Goal: Task Accomplishment & Management: Use online tool/utility

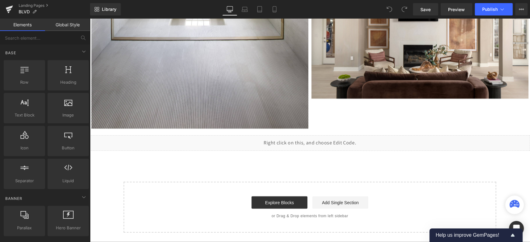
scroll to position [2380, 0]
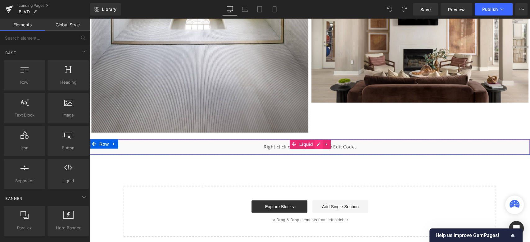
click at [313, 143] on div "Liquid" at bounding box center [310, 147] width 440 height 16
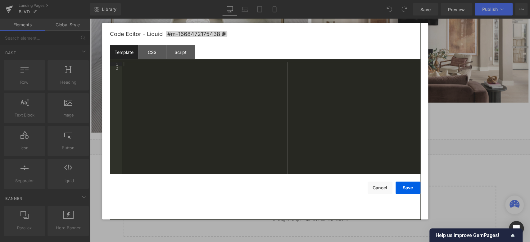
click at [137, 73] on div at bounding box center [271, 122] width 298 height 120
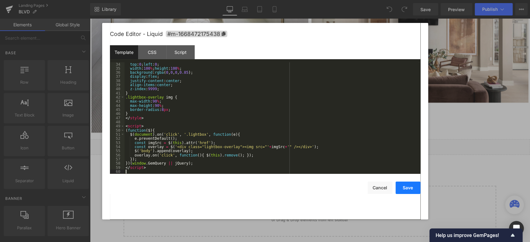
click at [408, 188] on button "Save" at bounding box center [408, 188] width 25 height 12
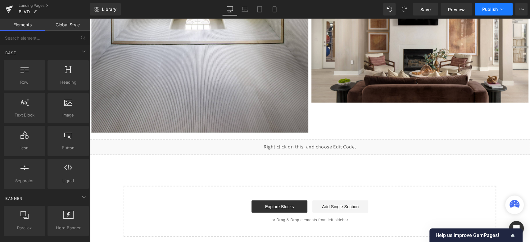
click at [487, 10] on span "Publish" at bounding box center [490, 9] width 16 height 5
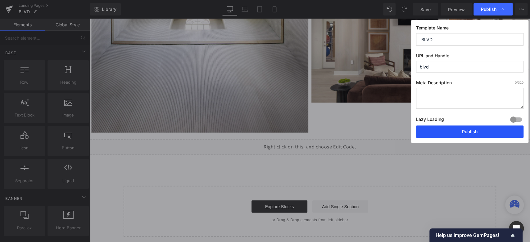
click at [457, 136] on button "Publish" at bounding box center [469, 132] width 107 height 12
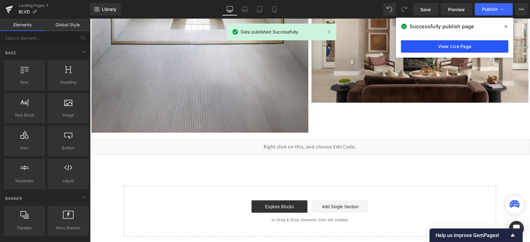
click at [442, 44] on link "View Live Page" at bounding box center [454, 46] width 107 height 12
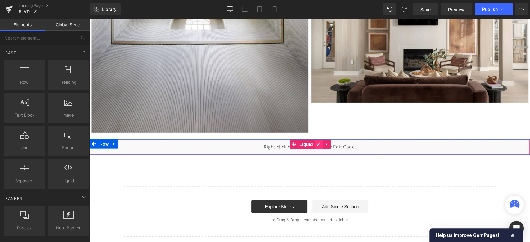
click at [318, 144] on div "Liquid" at bounding box center [310, 147] width 440 height 16
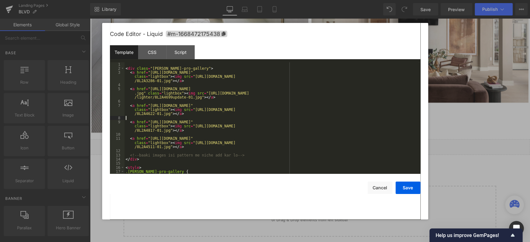
click at [196, 119] on div "< div class = "robin-pro-gallery" > < a href = "https://ucarecdn.com/c7502c2d-a…" at bounding box center [270, 122] width 293 height 120
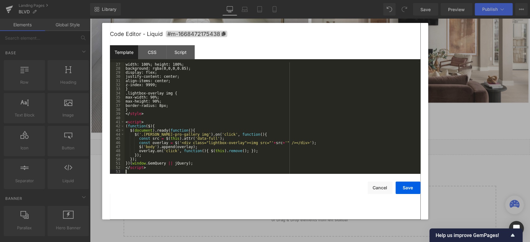
scroll to position [124, 0]
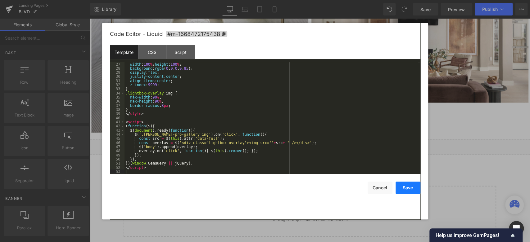
click at [417, 191] on button "Save" at bounding box center [408, 188] width 25 height 12
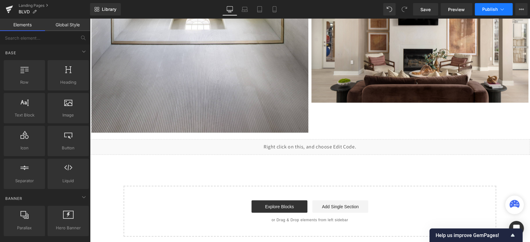
click at [486, 11] on span "Publish" at bounding box center [490, 9] width 16 height 5
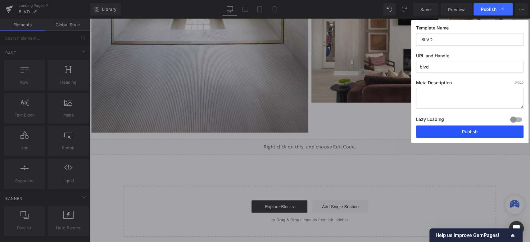
click at [462, 129] on button "Publish" at bounding box center [469, 132] width 107 height 12
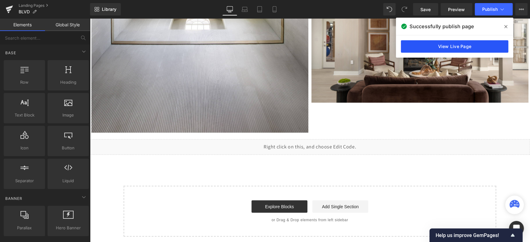
click at [437, 45] on link "View Live Page" at bounding box center [454, 46] width 107 height 12
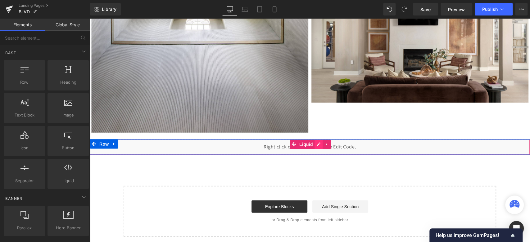
click at [317, 142] on div "Liquid" at bounding box center [310, 147] width 440 height 16
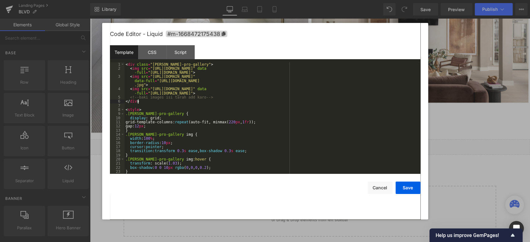
click at [235, 102] on div "< div class = "robin-pro-gallery" > < img src = "https://ucarecdn.com/c7502c2d-…" at bounding box center [270, 122] width 293 height 120
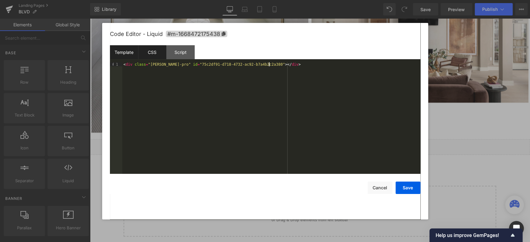
click at [156, 52] on div "CSS" at bounding box center [152, 52] width 28 height 14
click at [166, 67] on div "#m-1668472175438 { }" at bounding box center [271, 122] width 298 height 120
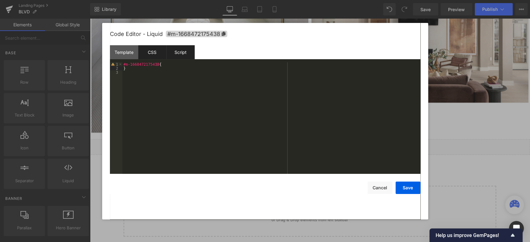
click at [181, 59] on div "Script" at bounding box center [180, 52] width 28 height 14
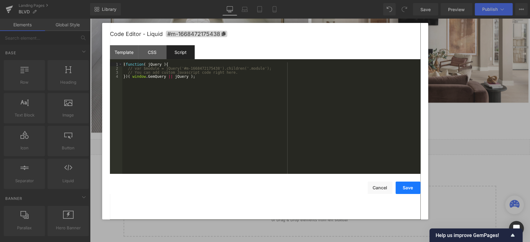
click at [413, 188] on button "Save" at bounding box center [408, 188] width 25 height 12
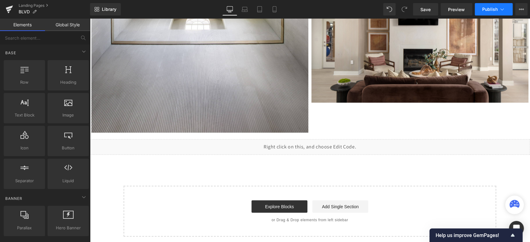
click at [486, 9] on span "Publish" at bounding box center [490, 9] width 16 height 5
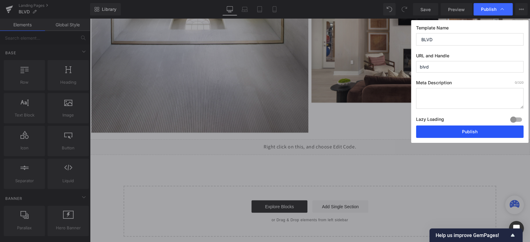
click at [462, 133] on button "Publish" at bounding box center [469, 132] width 107 height 12
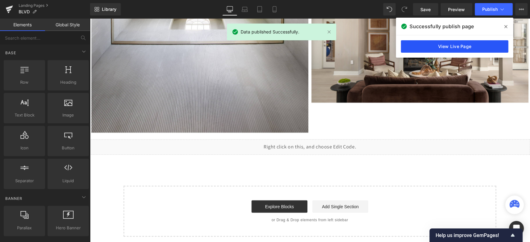
click at [474, 45] on link "View Live Page" at bounding box center [454, 46] width 107 height 12
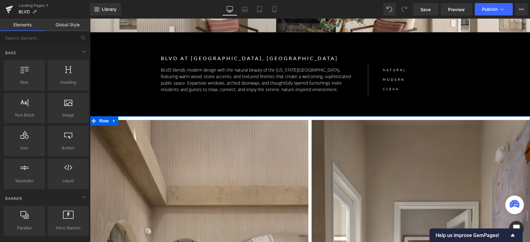
scroll to position [173, 0]
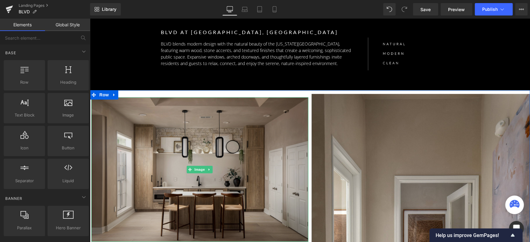
click at [131, 104] on img at bounding box center [199, 169] width 217 height 145
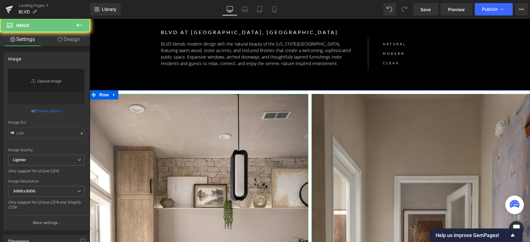
type input "https://ucarecdn.com/a00774f9-8d38-4aa7-af0d-a639301763c1/-/format/auto/-/previ…"
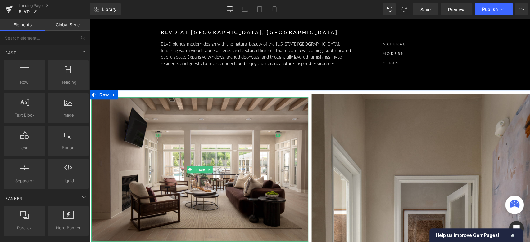
click at [131, 104] on img at bounding box center [199, 169] width 217 height 145
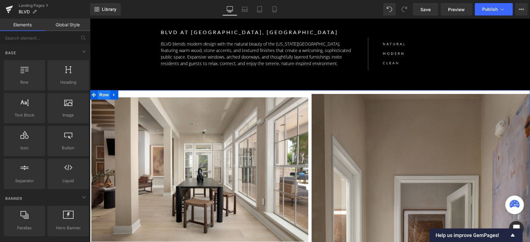
click at [100, 96] on span "Row" at bounding box center [104, 94] width 12 height 9
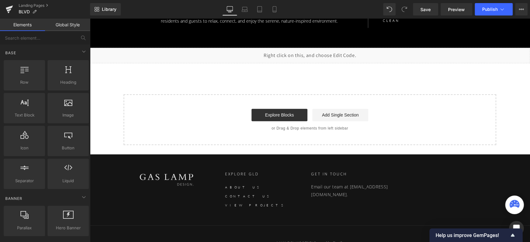
scroll to position [159, 0]
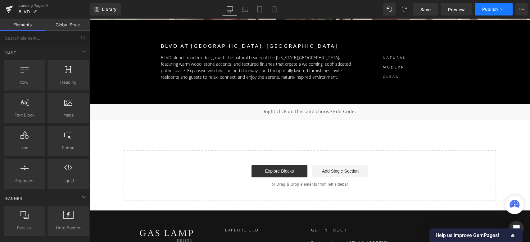
click at [488, 9] on span "Publish" at bounding box center [490, 9] width 16 height 5
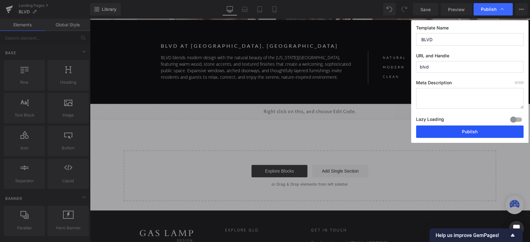
click at [448, 131] on button "Publish" at bounding box center [469, 132] width 107 height 12
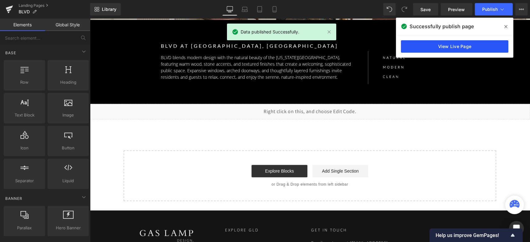
click at [445, 47] on link "View Live Page" at bounding box center [454, 46] width 107 height 12
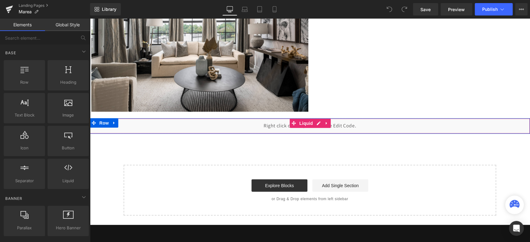
scroll to position [1035, 0]
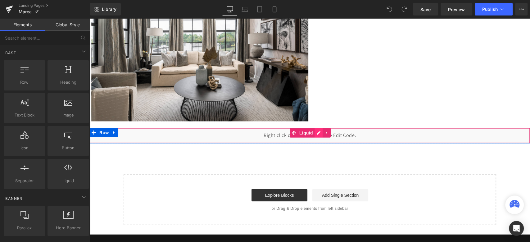
click at [314, 133] on div "Liquid" at bounding box center [310, 136] width 440 height 16
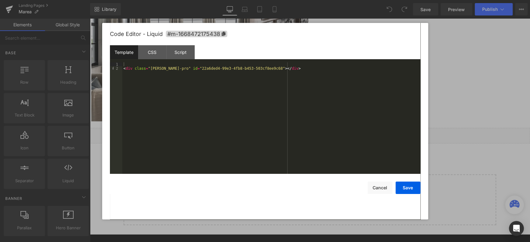
click at [192, 70] on div "< div class = "[PERSON_NAME]-pro" id = "22a6ded4-99e3-4fb8-b453-503cf8ee9c68" >…" at bounding box center [271, 122] width 298 height 120
click at [167, 75] on div "< div class = "[PERSON_NAME]-pro" id = "22a6ded4-99e3-4fb8-b453-503cf8ee9c68" >…" at bounding box center [271, 118] width 298 height 112
click at [167, 75] on div "< div class = "[PERSON_NAME]-pro" id = "22a6ded4-99e3-4fb8-b453-503cf8ee9c68" >…" at bounding box center [271, 122] width 298 height 120
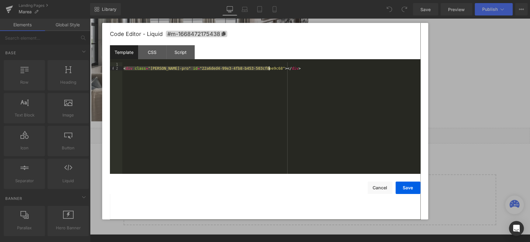
click at [167, 75] on div "< div class = "[PERSON_NAME]-pro" id = "22a6ded4-99e3-4fb8-b453-503cf8ee9c68" >…" at bounding box center [271, 122] width 298 height 120
click at [152, 54] on div "CSS" at bounding box center [152, 52] width 28 height 14
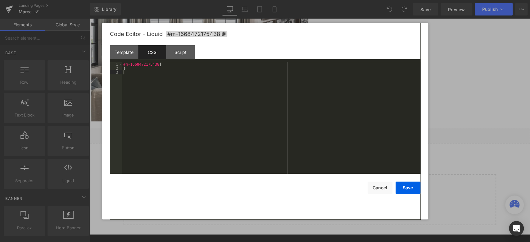
click at [164, 79] on div "#m-1668472175438 { }" at bounding box center [271, 122] width 298 height 120
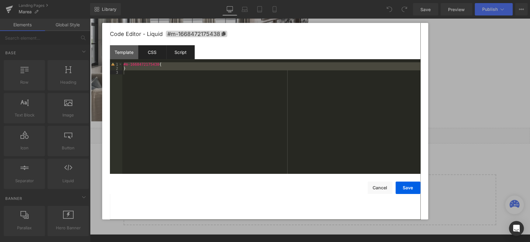
click at [176, 56] on div "Script" at bounding box center [180, 52] width 28 height 14
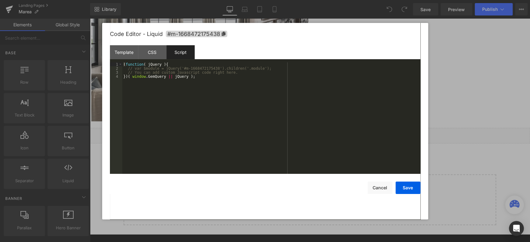
click at [179, 93] on div "( function ( jQuery ) { // var $module = jQuery('#m-1668472175438').children('.…" at bounding box center [271, 122] width 298 height 120
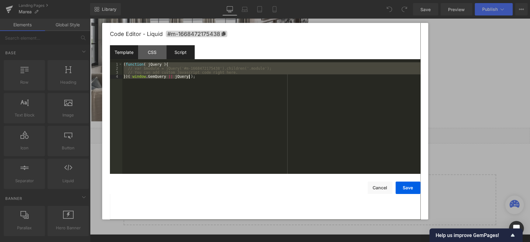
click at [129, 55] on div "Template" at bounding box center [124, 52] width 28 height 14
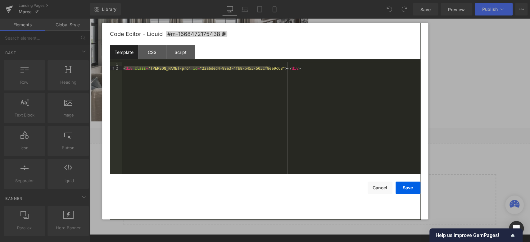
click at [164, 69] on div "< div class = "[PERSON_NAME]-pro" id = "22a6ded4-99e3-4fb8-b453-503cf8ee9c68" >…" at bounding box center [271, 118] width 298 height 112
click at [164, 69] on div "< div class = "[PERSON_NAME]-pro" id = "22a6ded4-99e3-4fb8-b453-503cf8ee9c68" >…" at bounding box center [271, 122] width 298 height 120
click at [462, 71] on div at bounding box center [265, 121] width 530 height 242
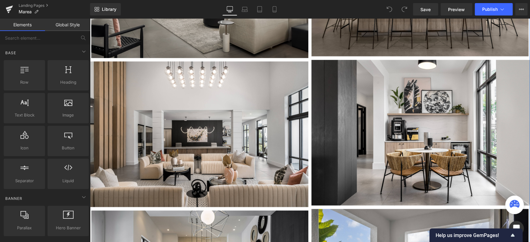
scroll to position [517, 0]
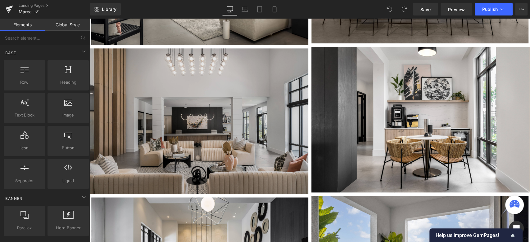
click at [273, 72] on img at bounding box center [199, 121] width 219 height 146
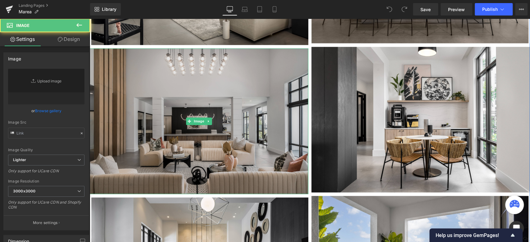
type input "https://ucarecdn.com/050bcc7d-ccba-4fdf-9665-65382740ac2d/-/format/auto/-/previ…"
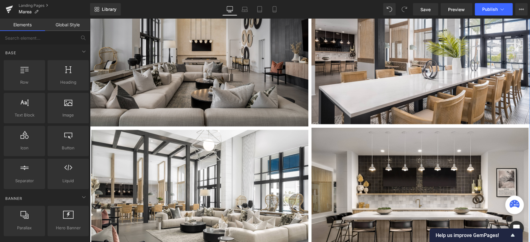
scroll to position [345, 0]
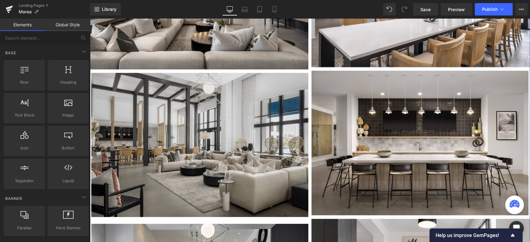
click at [265, 125] on img at bounding box center [199, 145] width 217 height 145
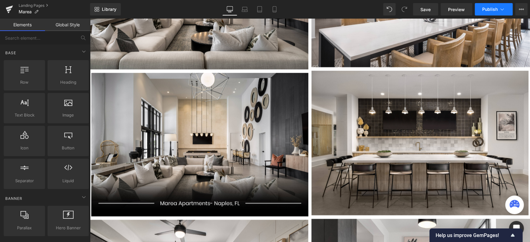
click at [478, 9] on button "Publish" at bounding box center [494, 9] width 38 height 12
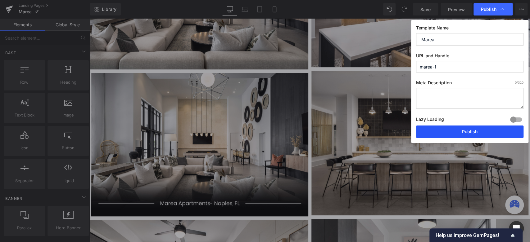
click at [467, 129] on button "Publish" at bounding box center [469, 132] width 107 height 12
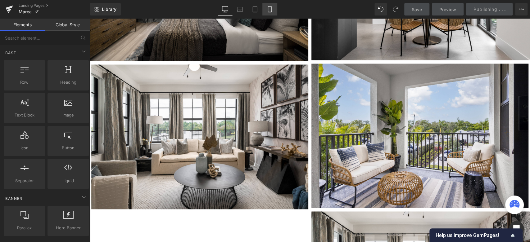
scroll to position [655, 0]
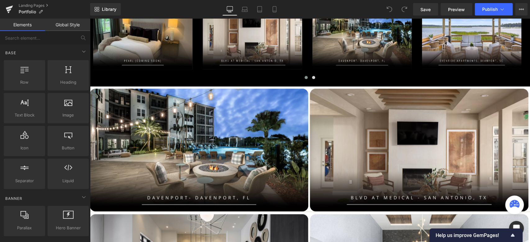
scroll to position [207, 0]
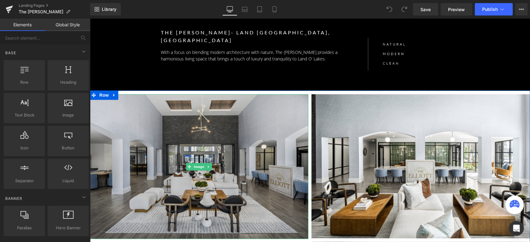
scroll to position [138, 0]
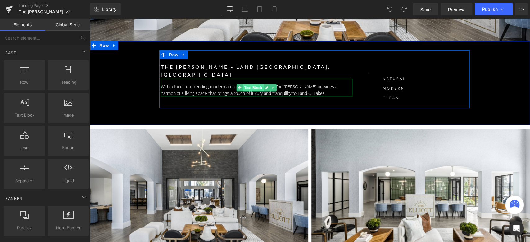
click at [244, 84] on span "Text Block" at bounding box center [253, 87] width 20 height 7
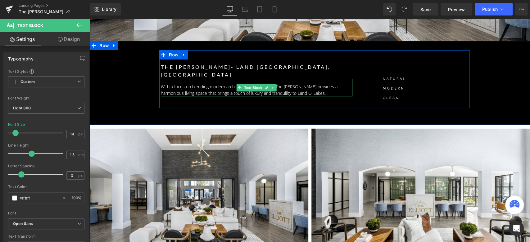
click at [218, 84] on p "With a focus on blending modern architecture with nature, The Elliott provides …" at bounding box center [257, 90] width 192 height 13
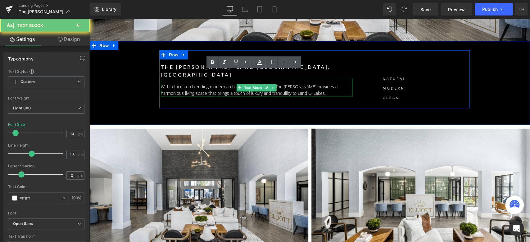
click at [218, 84] on p "With a focus on blending modern architecture with nature, The Elliott provides …" at bounding box center [257, 90] width 192 height 13
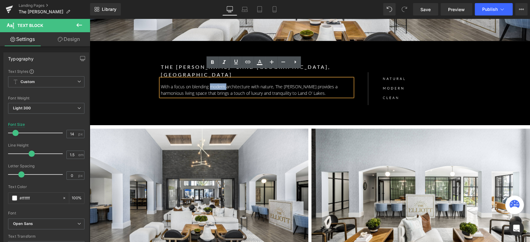
click at [207, 84] on p "With a focus on blending modern architecture with nature, The Elliott provides …" at bounding box center [257, 90] width 192 height 13
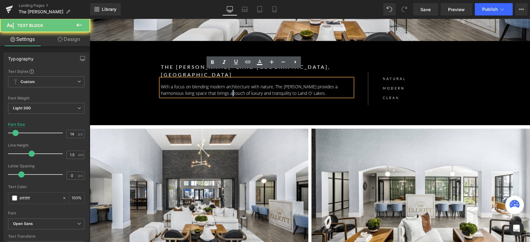
click at [207, 84] on p "With a focus on blending modern architecture with nature, The Elliott provides …" at bounding box center [257, 90] width 192 height 13
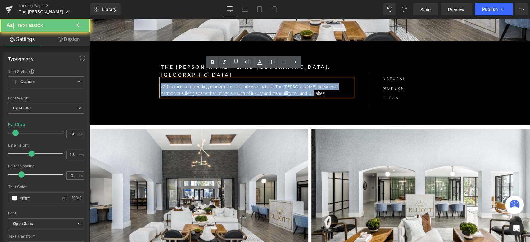
click at [207, 84] on p "With a focus on blending modern architecture with nature, The Elliott provides …" at bounding box center [257, 90] width 192 height 13
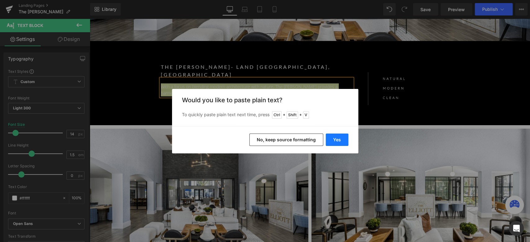
click at [334, 138] on button "Yes" at bounding box center [337, 140] width 23 height 12
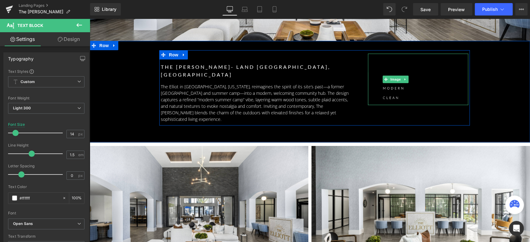
click at [391, 88] on img at bounding box center [395, 80] width 55 height 52
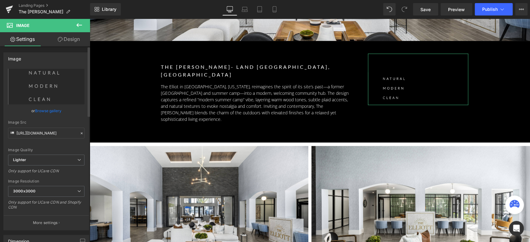
click at [53, 111] on link "Browse gallery" at bounding box center [48, 111] width 26 height 11
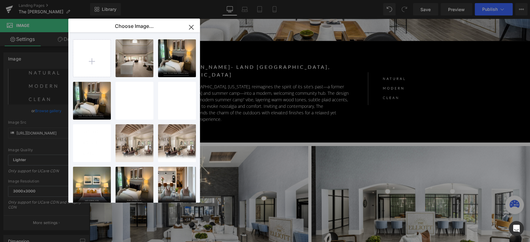
click at [187, 29] on icon "button" at bounding box center [191, 27] width 10 height 10
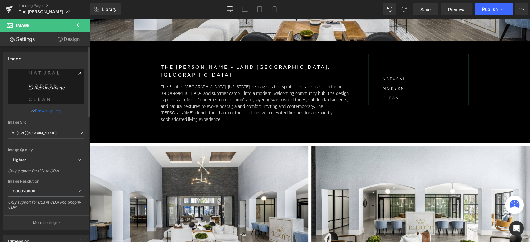
click at [51, 84] on icon "Replace Image" at bounding box center [46, 87] width 50 height 8
type input "C:\fakepath\gas lam-02-01.png"
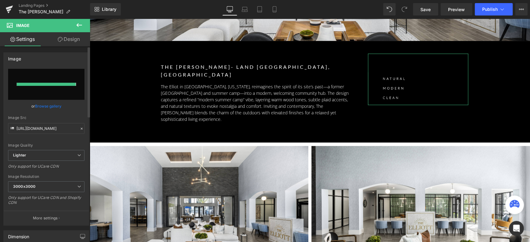
type input "https://ucarecdn.com/b9dd2ba5-447e-445b-ba79-0b5849a366d6/-/format/auto/-/previ…"
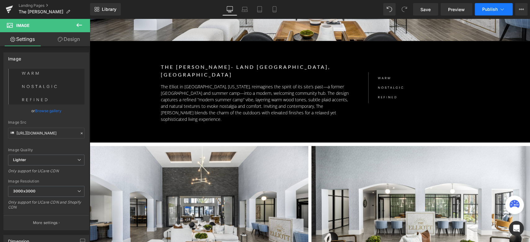
click at [488, 8] on span "Publish" at bounding box center [490, 9] width 16 height 5
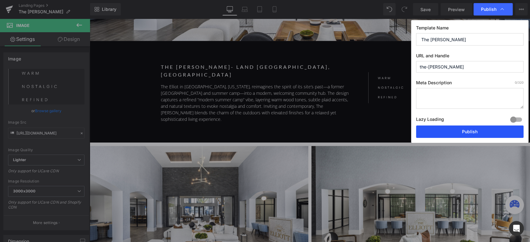
click at [458, 134] on button "Publish" at bounding box center [469, 132] width 107 height 12
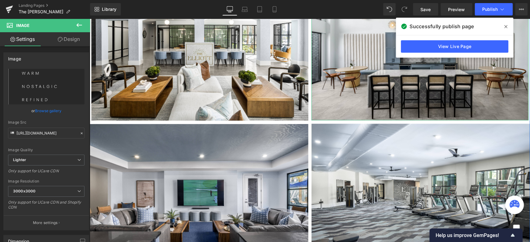
scroll to position [483, 0]
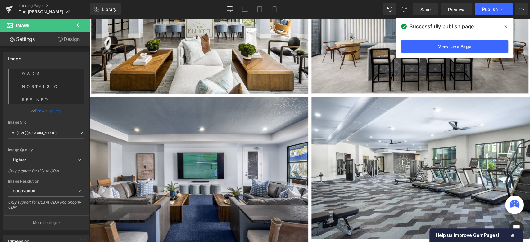
click at [504, 27] on span at bounding box center [506, 27] width 10 height 10
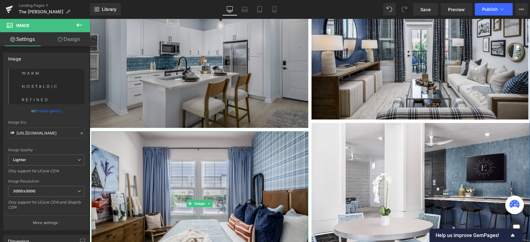
scroll to position [1000, 0]
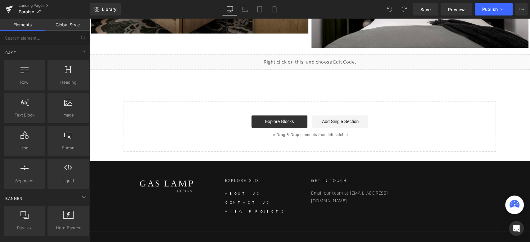
scroll to position [475, 0]
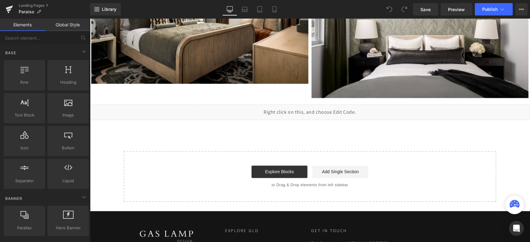
click at [321, 115] on div "Liquid" at bounding box center [310, 113] width 440 height 16
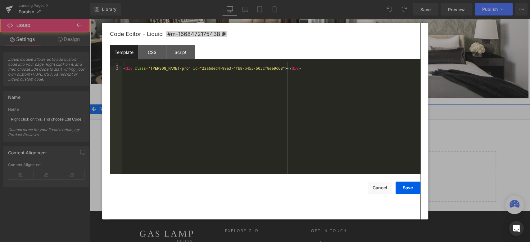
click at [315, 109] on div "Liquid" at bounding box center [310, 113] width 440 height 16
click at [126, 54] on div "Template" at bounding box center [124, 52] width 28 height 14
click at [174, 78] on div "< div class = "[PERSON_NAME]-pro" id = "22a6ded4-99e3-4fb8-b453-503cf8ee9c68" >…" at bounding box center [271, 122] width 298 height 120
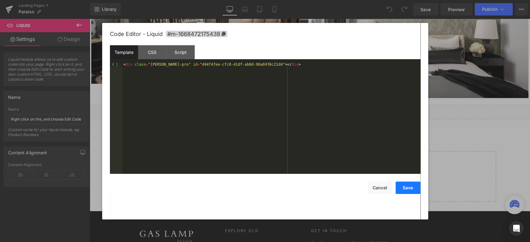
click at [411, 191] on button "Save" at bounding box center [408, 188] width 25 height 12
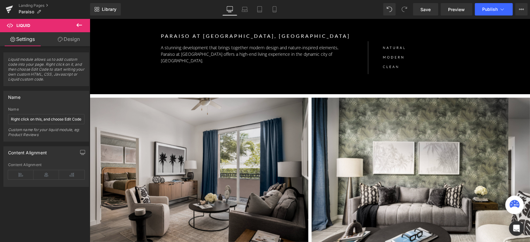
scroll to position [199, 0]
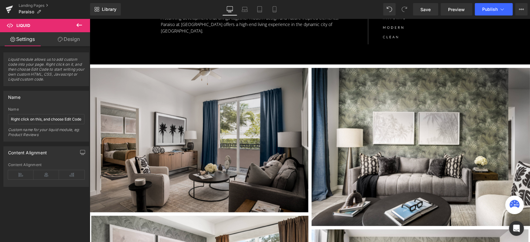
click at [287, 87] on img at bounding box center [199, 140] width 219 height 145
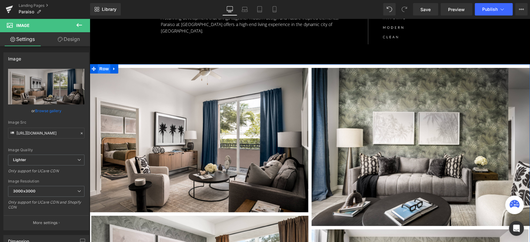
click at [101, 66] on span "Row" at bounding box center [104, 68] width 12 height 9
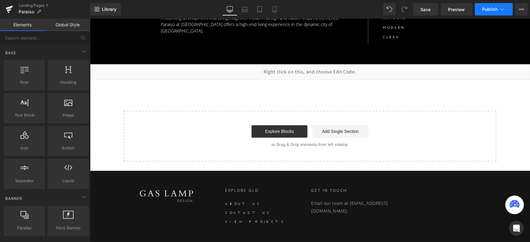
click at [486, 6] on button "Publish" at bounding box center [494, 9] width 38 height 12
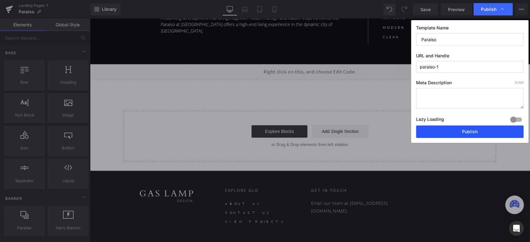
click at [465, 130] on button "Publish" at bounding box center [469, 132] width 107 height 12
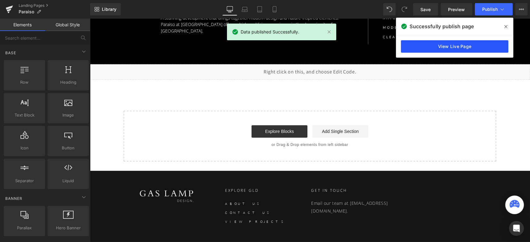
click at [440, 47] on link "View Live Page" at bounding box center [454, 46] width 107 height 12
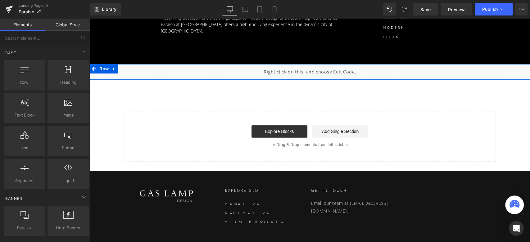
click at [315, 68] on div "Liquid" at bounding box center [310, 72] width 440 height 16
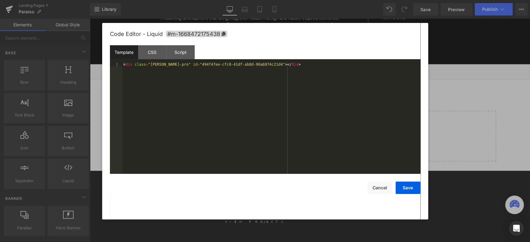
click at [208, 70] on div "< div class = "robin-pro" id = "494f47ee-cfc0-41df-ab8d-96a6974c21d4" > </ div >" at bounding box center [271, 122] width 298 height 120
click at [409, 192] on button "Save" at bounding box center [408, 188] width 25 height 12
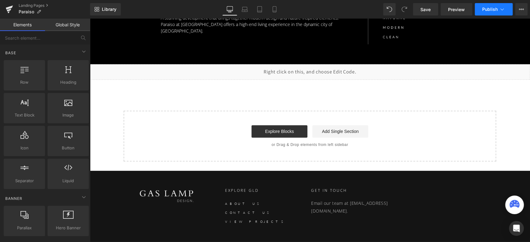
click at [489, 9] on span "Publish" at bounding box center [490, 9] width 16 height 5
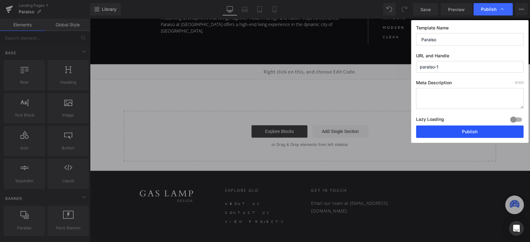
drag, startPoint x: 475, startPoint y: 130, endPoint x: 385, endPoint y: 112, distance: 91.6
click at [475, 130] on button "Publish" at bounding box center [469, 132] width 107 height 12
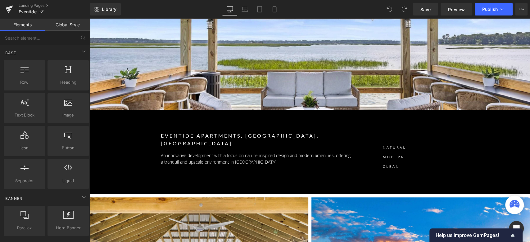
scroll to position [69, 0]
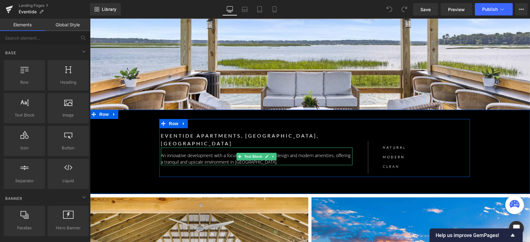
click at [196, 152] on p "An innovative development with a focus on nature-inspired design and modern ame…" at bounding box center [257, 158] width 192 height 13
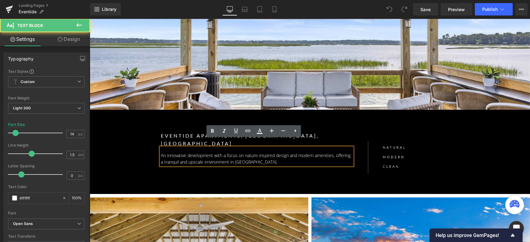
click at [196, 152] on p "An innovative development with a focus on nature-inspired design and modern ame…" at bounding box center [257, 158] width 192 height 13
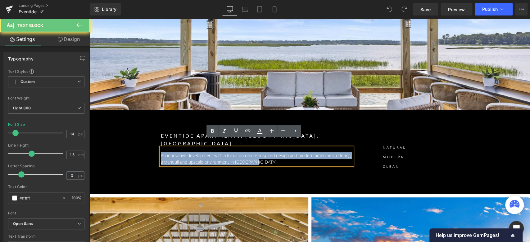
click at [196, 152] on p "An innovative development with a focus on nature-inspired design and modern ame…" at bounding box center [257, 158] width 192 height 13
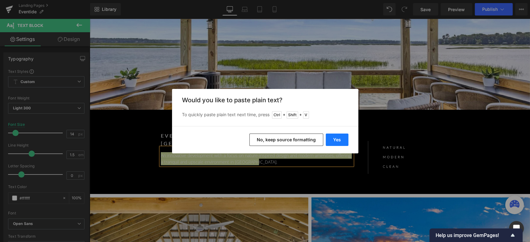
click at [331, 139] on button "Yes" at bounding box center [337, 140] width 23 height 12
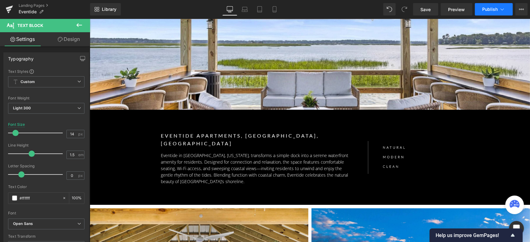
click at [490, 11] on span "Publish" at bounding box center [490, 9] width 16 height 5
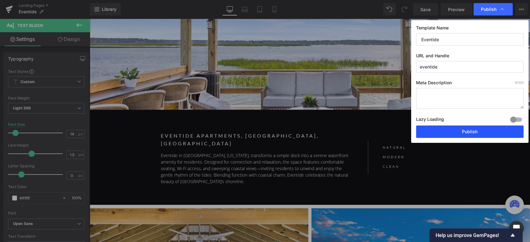
click at [464, 131] on button "Publish" at bounding box center [469, 132] width 107 height 12
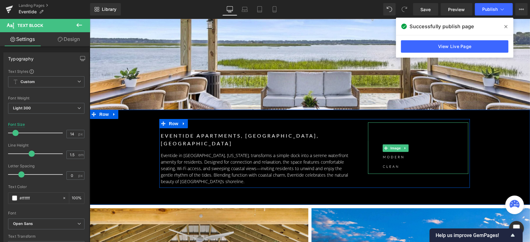
click at [391, 161] on img at bounding box center [395, 149] width 55 height 52
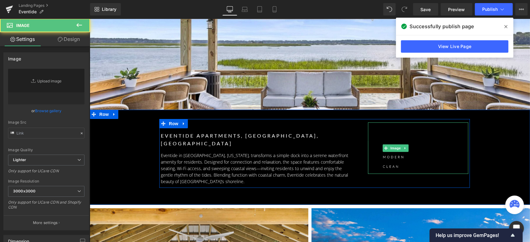
type input "[URL][DOMAIN_NAME]"
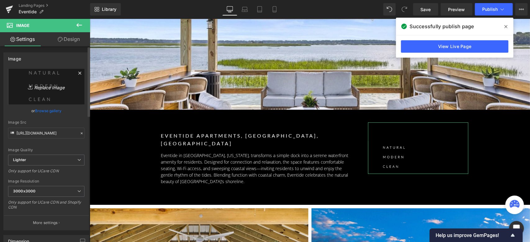
click at [34, 73] on link "Replace Image" at bounding box center [46, 87] width 76 height 36
type input "C:\fakepath\gas lam-03-01.png"
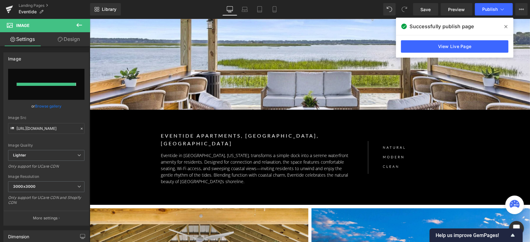
type input "https://ucarecdn.com/5f0618a4-9e0e-4adc-991a-35262c56381e/-/format/auto/-/previ…"
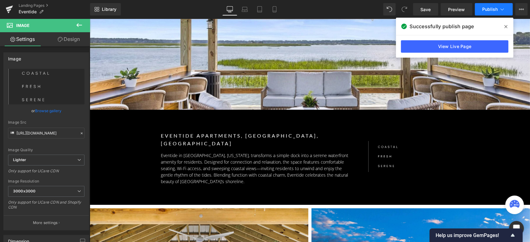
click at [487, 10] on span "Publish" at bounding box center [490, 9] width 16 height 5
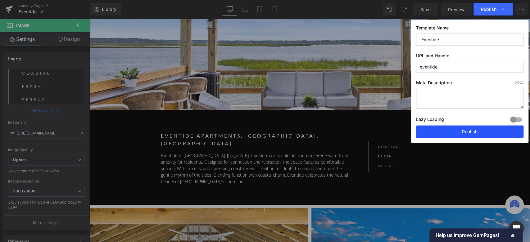
click at [472, 131] on button "Publish" at bounding box center [469, 132] width 107 height 12
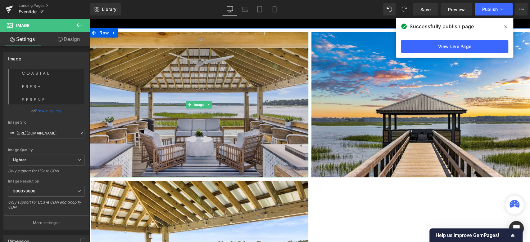
scroll to position [241, 0]
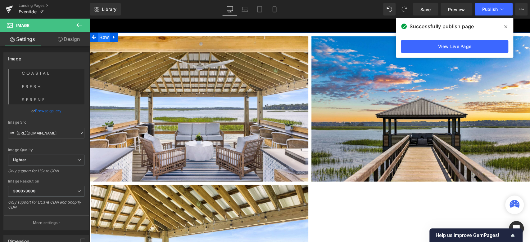
click at [104, 33] on span "Row" at bounding box center [104, 37] width 12 height 9
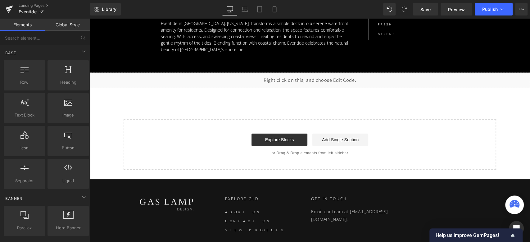
scroll to position [193, 0]
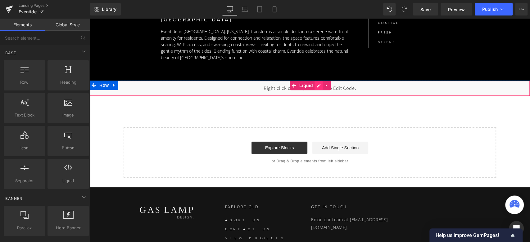
click at [316, 81] on div "Liquid" at bounding box center [310, 89] width 440 height 16
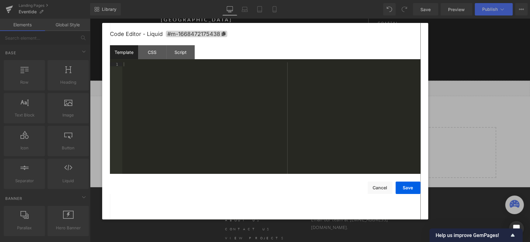
click at [157, 77] on div at bounding box center [271, 122] width 298 height 120
click at [405, 192] on button "Save" at bounding box center [408, 188] width 25 height 12
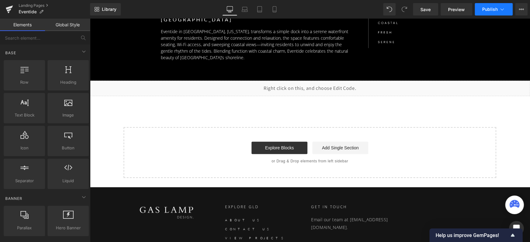
click at [495, 8] on span "Publish" at bounding box center [490, 9] width 16 height 5
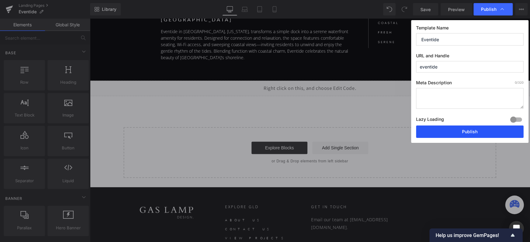
click at [464, 133] on button "Publish" at bounding box center [469, 132] width 107 height 12
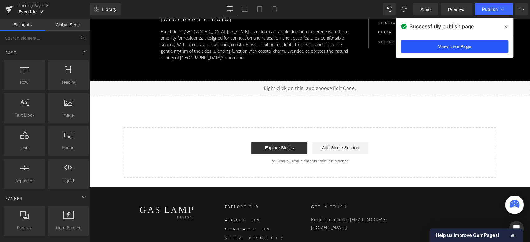
click at [463, 45] on link "View Live Page" at bounding box center [454, 46] width 107 height 12
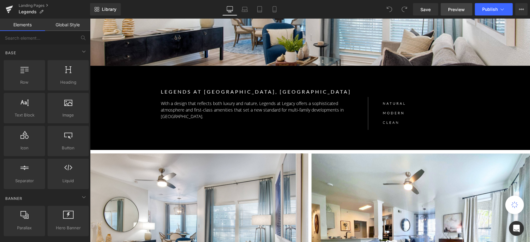
scroll to position [103, 0]
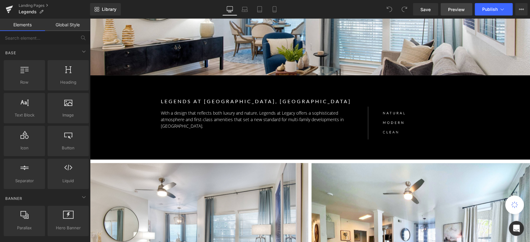
click at [461, 7] on span "Preview" at bounding box center [456, 9] width 17 height 7
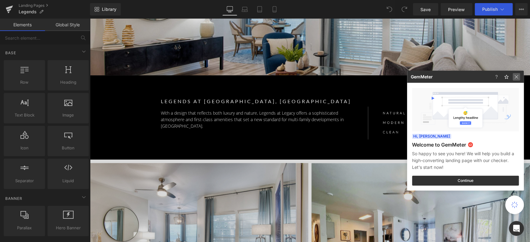
click at [517, 76] on img at bounding box center [516, 76] width 7 height 7
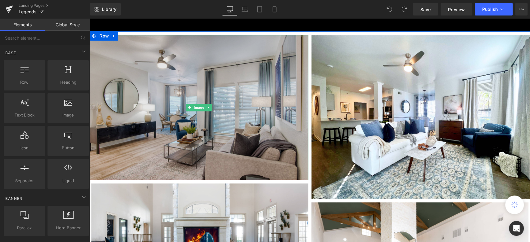
scroll to position [241, 0]
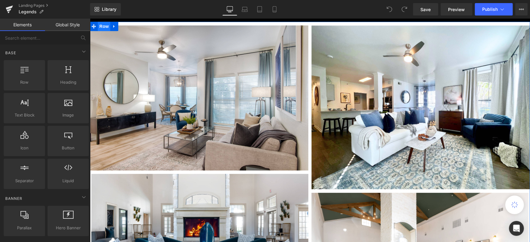
click at [106, 26] on span "Row" at bounding box center [104, 26] width 12 height 9
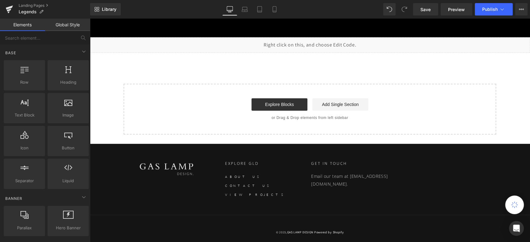
scroll to position [224, 0]
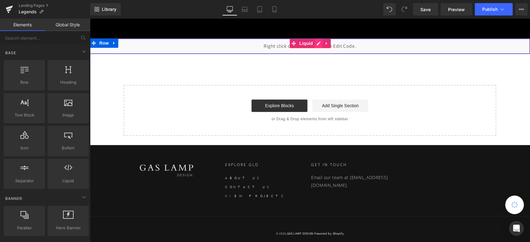
click at [314, 42] on div "Liquid" at bounding box center [310, 46] width 440 height 16
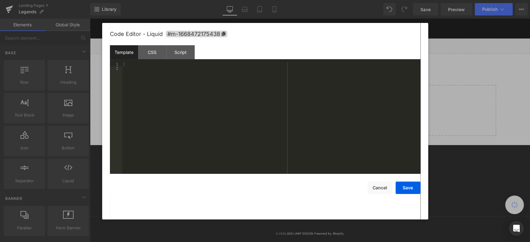
click at [145, 71] on div at bounding box center [271, 122] width 298 height 120
click at [145, 67] on div at bounding box center [271, 122] width 298 height 120
click at [146, 64] on div at bounding box center [271, 122] width 298 height 120
click at [407, 188] on button "Save" at bounding box center [408, 188] width 25 height 12
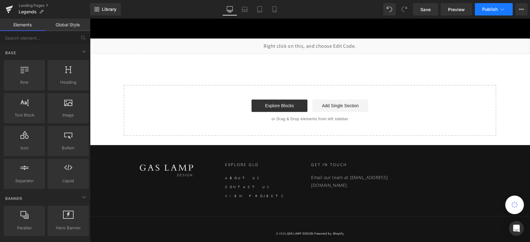
click at [482, 7] on button "Publish" at bounding box center [494, 9] width 38 height 12
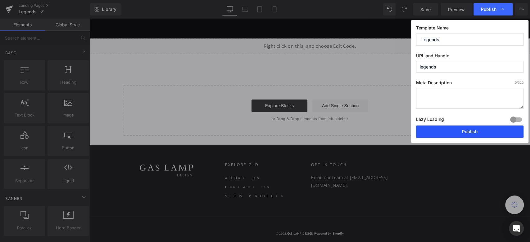
click at [450, 130] on button "Publish" at bounding box center [469, 132] width 107 height 12
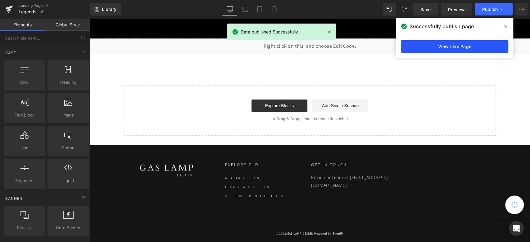
click at [449, 47] on link "View Live Page" at bounding box center [454, 46] width 107 height 12
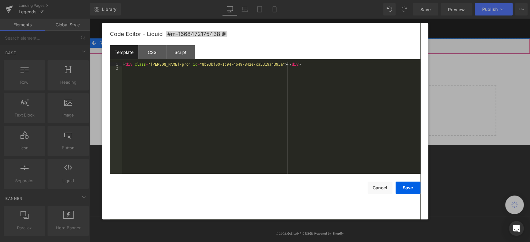
click at [316, 43] on div "Liquid" at bounding box center [310, 46] width 440 height 16
click at [243, 84] on div "< div class = "robin-pro" id = "8b93bf00-1c94-4649-842e-ca5319a4393a" > </ div >" at bounding box center [271, 122] width 298 height 120
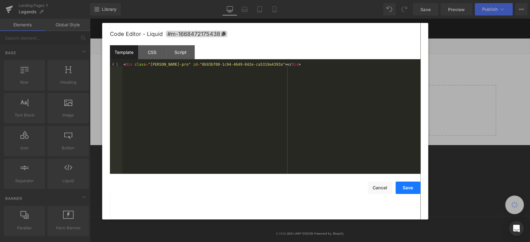
click at [415, 189] on button "Save" at bounding box center [408, 188] width 25 height 12
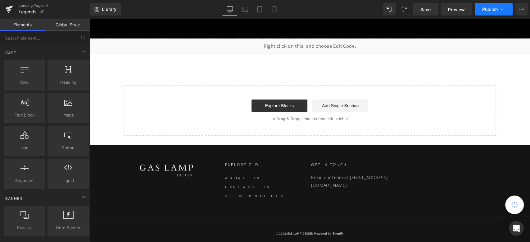
click at [487, 5] on button "Publish" at bounding box center [494, 9] width 38 height 12
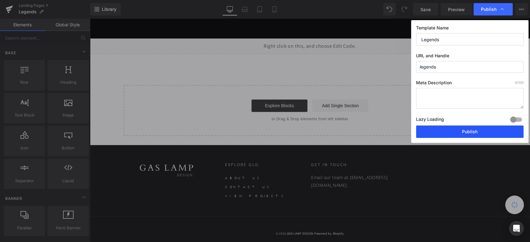
click at [460, 135] on button "Publish" at bounding box center [469, 132] width 107 height 12
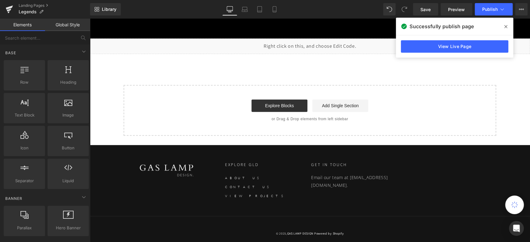
click at [475, 39] on div "View Live Page" at bounding box center [454, 46] width 117 height 22
click at [461, 49] on link "View Live Page" at bounding box center [454, 46] width 107 height 12
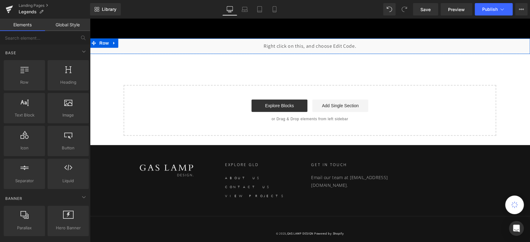
click at [316, 44] on div "Liquid" at bounding box center [310, 46] width 440 height 16
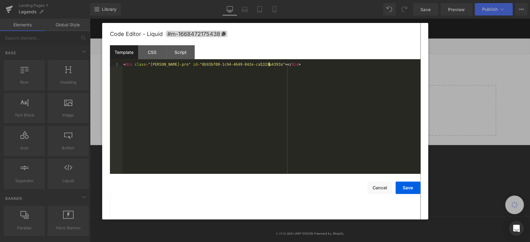
click at [204, 81] on div "< div class = "robin-pro" id = "8b93bf00-1c94-4649-842e-ca5319a4393a" > </ div >" at bounding box center [271, 122] width 298 height 120
click at [411, 192] on button "Save" at bounding box center [408, 188] width 25 height 12
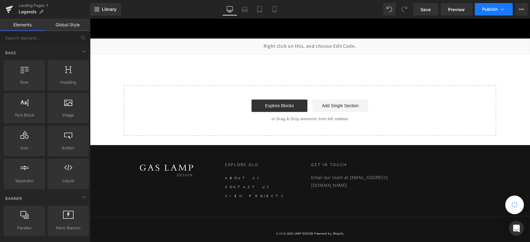
click at [489, 11] on span "Publish" at bounding box center [490, 9] width 16 height 5
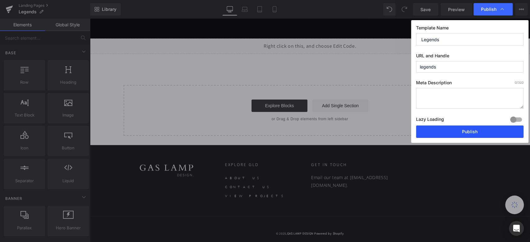
click at [464, 132] on button "Publish" at bounding box center [469, 132] width 107 height 12
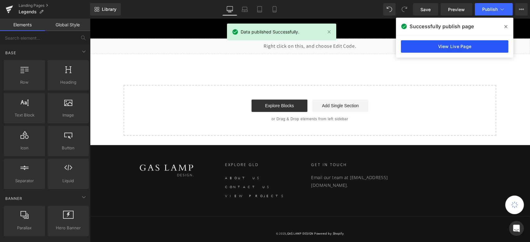
click at [449, 49] on link "View Live Page" at bounding box center [454, 46] width 107 height 12
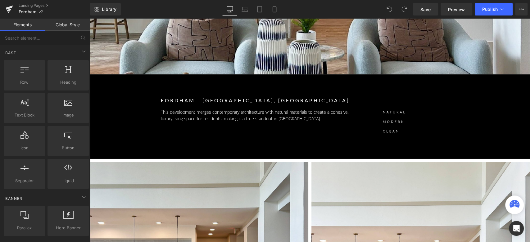
scroll to position [103, 0]
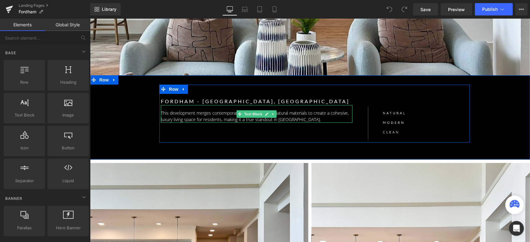
click at [228, 117] on p "This development merges contemporary architecture with natural materials to cre…" at bounding box center [257, 116] width 192 height 13
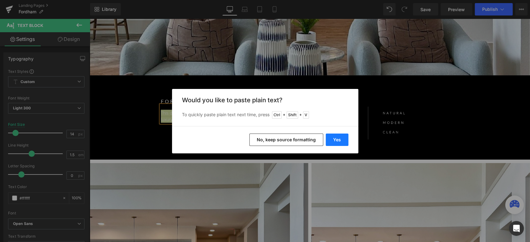
click at [336, 141] on button "Yes" at bounding box center [337, 140] width 23 height 12
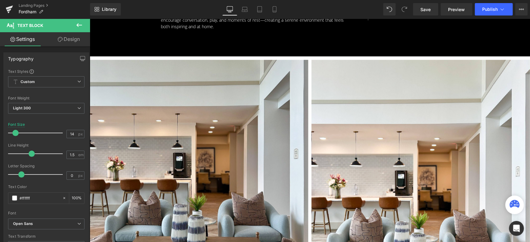
scroll to position [241, 0]
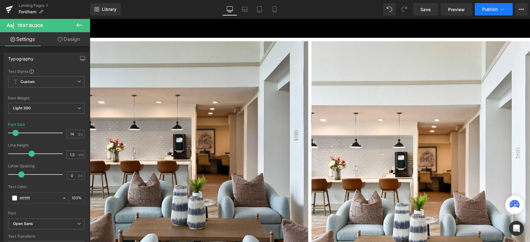
click at [485, 9] on span "Publish" at bounding box center [490, 9] width 16 height 5
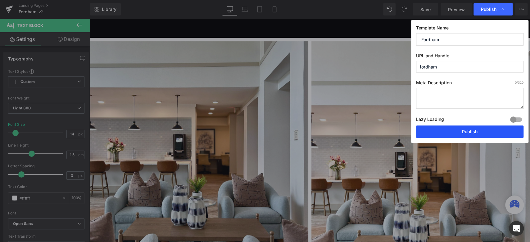
click at [458, 130] on button "Publish" at bounding box center [469, 132] width 107 height 12
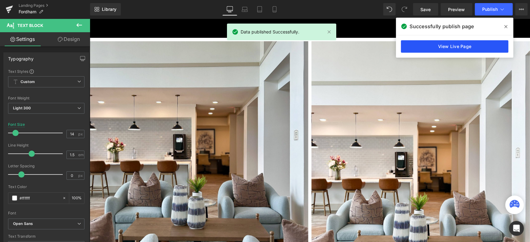
click at [445, 47] on link "View Live Page" at bounding box center [454, 46] width 107 height 12
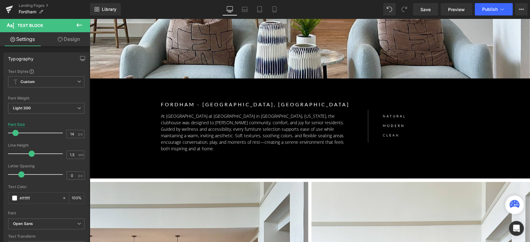
scroll to position [103, 0]
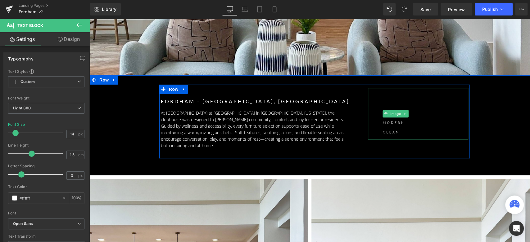
click at [390, 126] on img at bounding box center [395, 114] width 55 height 52
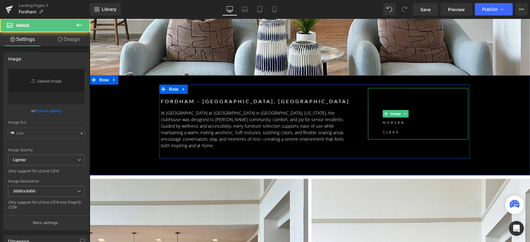
type input "[URL][DOMAIN_NAME]"
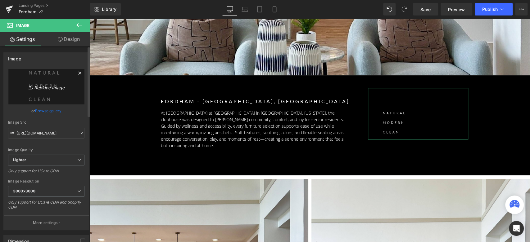
click at [40, 82] on link "Replace Image" at bounding box center [46, 87] width 76 height 36
type input "C:\fakepath\gas lam-03.png"
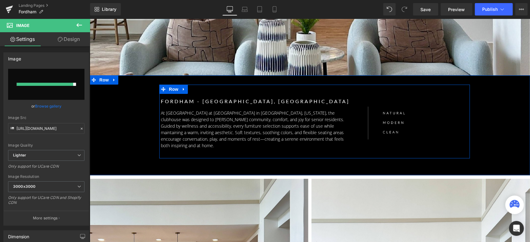
type input "https://ucarecdn.com/dff218a8-b8b7-481d-9b1f-13af7570b4ab/-/format/auto/-/previ…"
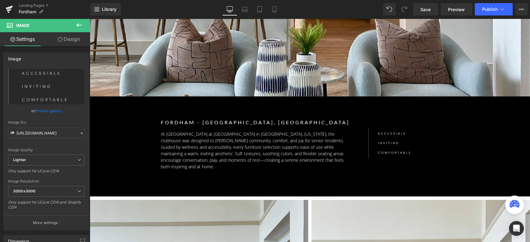
scroll to position [138, 0]
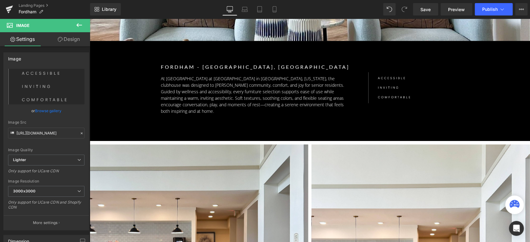
click at [210, 66] on p "Fordham - Pearland, TX" at bounding box center [263, 67] width 204 height 8
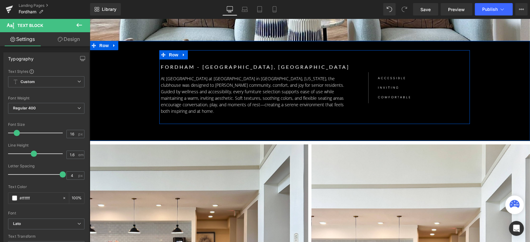
click at [90, 19] on div at bounding box center [90, 19] width 0 height 0
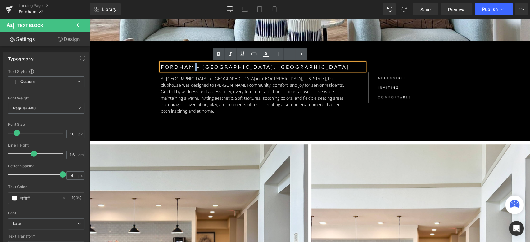
click at [191, 70] on p "Fordham - Pearland, TX" at bounding box center [263, 67] width 204 height 8
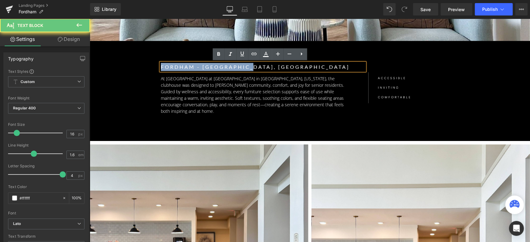
click at [191, 70] on p "Fordham - Pearland, TX" at bounding box center [263, 67] width 204 height 8
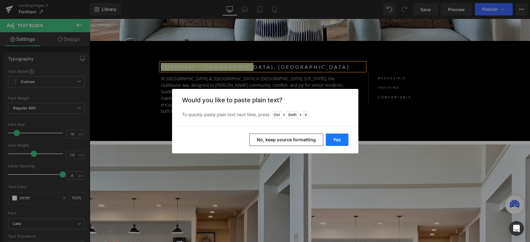
click at [340, 137] on button "Yes" at bounding box center [337, 140] width 23 height 12
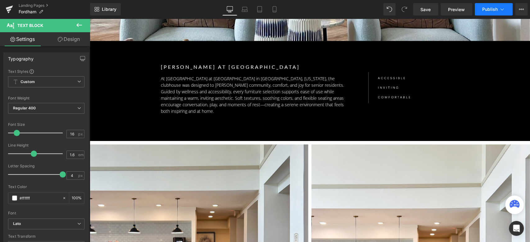
click at [486, 8] on span "Publish" at bounding box center [490, 9] width 16 height 5
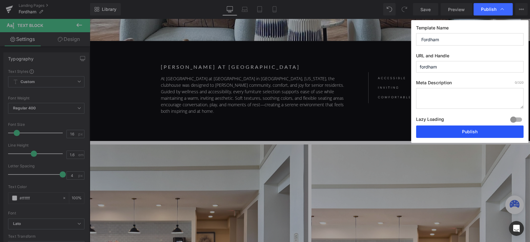
click at [454, 127] on button "Publish" at bounding box center [469, 132] width 107 height 12
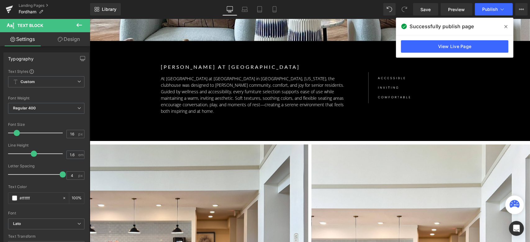
click at [505, 27] on icon at bounding box center [505, 26] width 3 height 3
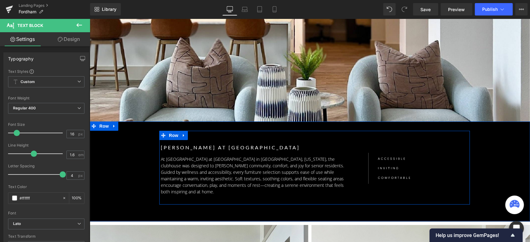
scroll to position [103, 0]
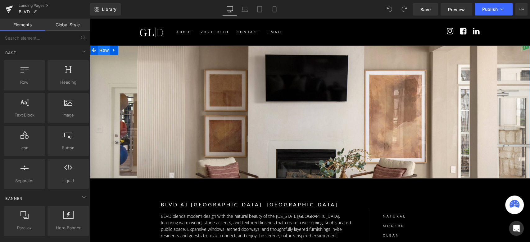
click at [105, 49] on span "Row" at bounding box center [104, 50] width 12 height 9
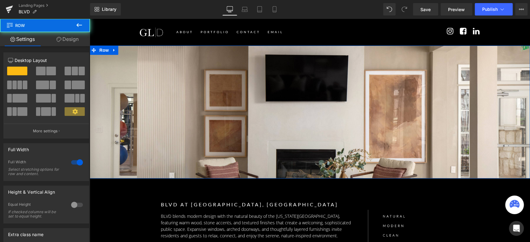
click at [67, 41] on link "Design" at bounding box center [67, 39] width 45 height 14
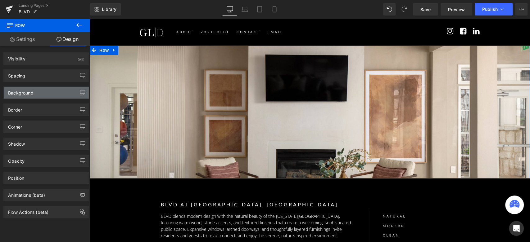
click at [52, 93] on div "Background" at bounding box center [46, 93] width 85 height 12
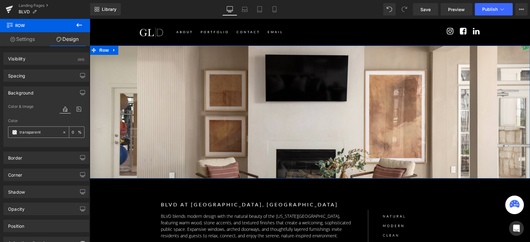
click at [46, 132] on input "transparent" at bounding box center [40, 132] width 40 height 7
click at [81, 106] on icon at bounding box center [78, 109] width 11 height 8
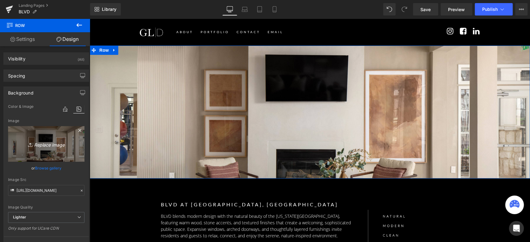
click at [55, 156] on link "Replace Image" at bounding box center [46, 144] width 76 height 36
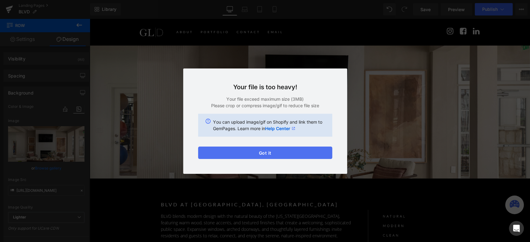
click at [289, 152] on button "Got it" at bounding box center [265, 153] width 134 height 12
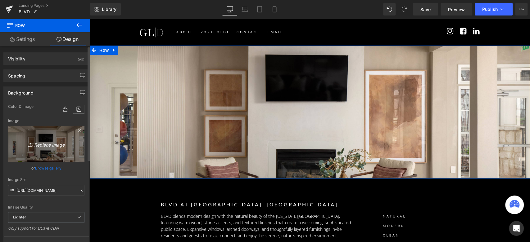
click at [54, 146] on icon "Replace Image" at bounding box center [46, 144] width 50 height 8
type input "C:\fakepath\8L2A3782 (1)-min.jpg"
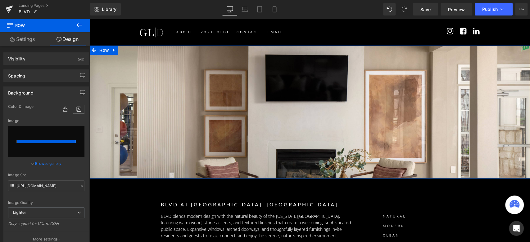
type input "[URL][DOMAIN_NAME]"
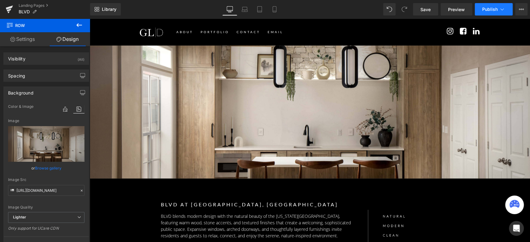
click at [484, 9] on span "Publish" at bounding box center [490, 9] width 16 height 5
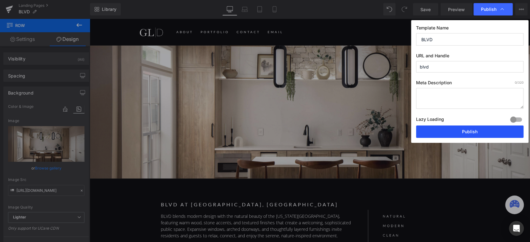
click at [466, 128] on button "Publish" at bounding box center [469, 132] width 107 height 12
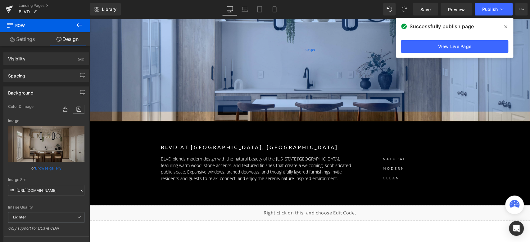
scroll to position [69, 0]
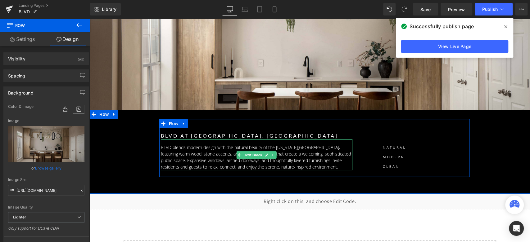
click at [201, 154] on p "BLVD blends modern design with the natural beauty of the Texas Hill Country, fe…" at bounding box center [257, 157] width 192 height 26
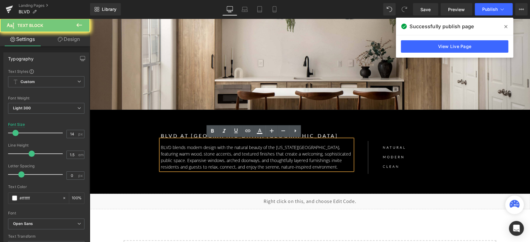
click at [201, 154] on p "BLVD blends modern design with the natural beauty of the Texas Hill Country, fe…" at bounding box center [257, 157] width 192 height 26
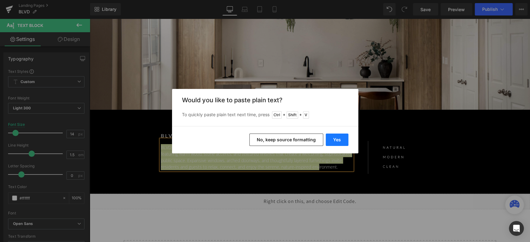
click at [338, 143] on button "Yes" at bounding box center [337, 140] width 23 height 12
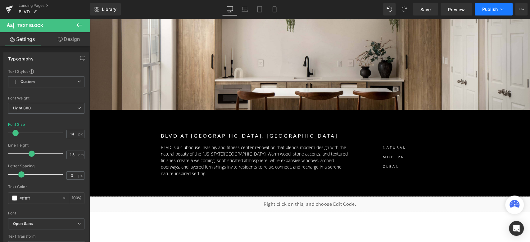
click at [497, 11] on button "Publish" at bounding box center [494, 9] width 38 height 12
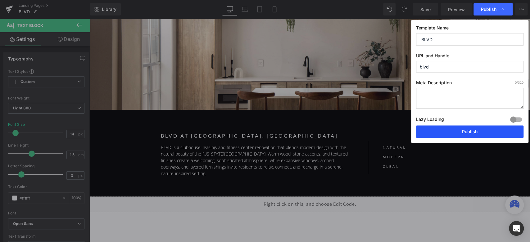
click at [453, 129] on button "Publish" at bounding box center [469, 132] width 107 height 12
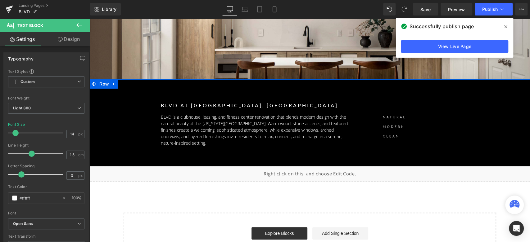
scroll to position [103, 0]
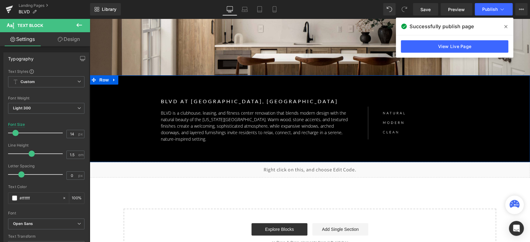
click at [412, 112] on img at bounding box center [395, 114] width 55 height 52
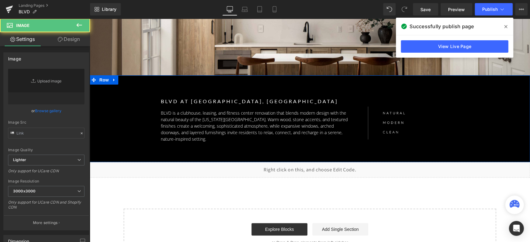
type input "https://ucarecdn.com/25cc030f-9fad-4183-84b4-7a37fe6c644a/-/format/auto/-/previ…"
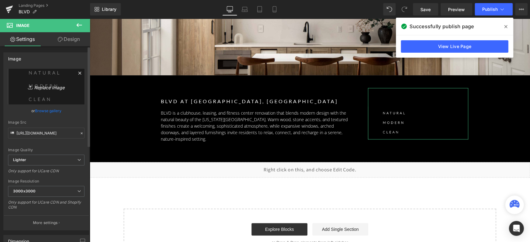
click at [43, 91] on link "Replace Image" at bounding box center [46, 87] width 76 height 36
type input "C:\fakepath\gas lam--04-04.png"
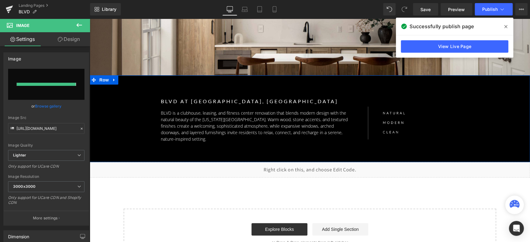
type input "https://ucarecdn.com/b85f7915-8c94-4a29-832f-d2a767834ea3/-/format/auto/-/previ…"
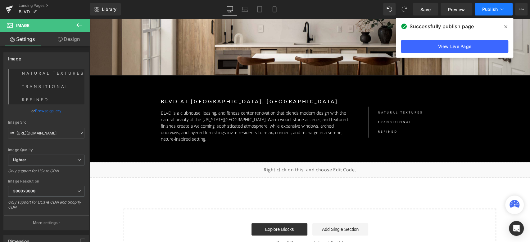
click at [491, 11] on span "Publish" at bounding box center [490, 9] width 16 height 5
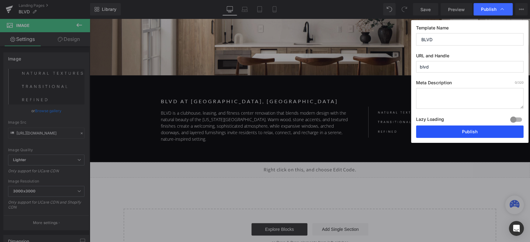
click at [472, 130] on button "Publish" at bounding box center [469, 132] width 107 height 12
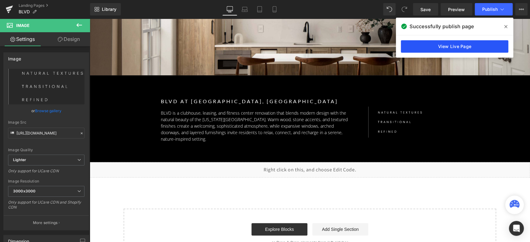
click at [428, 45] on link "View Live Page" at bounding box center [454, 46] width 107 height 12
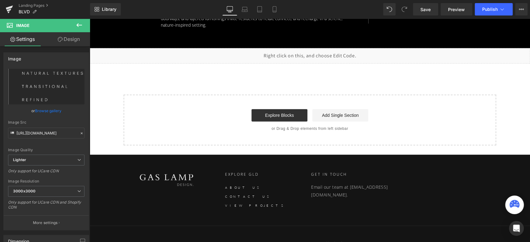
scroll to position [226, 0]
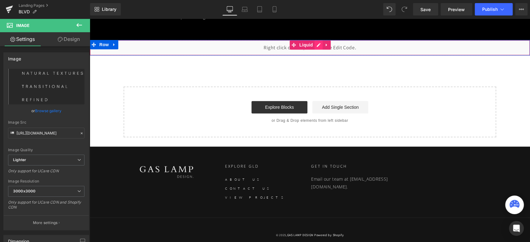
click at [312, 40] on div "Liquid" at bounding box center [310, 48] width 440 height 16
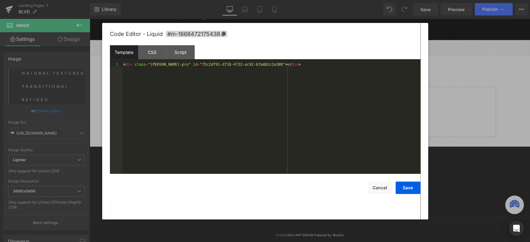
click at [175, 68] on div "< div class = "robin-pro" id = "75c2df91-d718-4732-ac92-b7a4b2c2a380" > </ div >" at bounding box center [271, 122] width 298 height 120
click at [412, 187] on button "Save" at bounding box center [408, 188] width 25 height 12
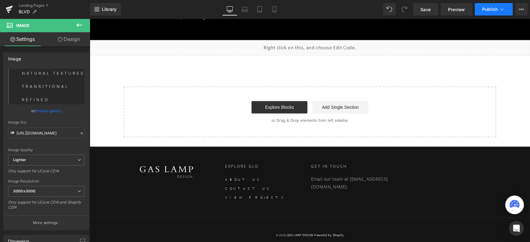
click at [490, 13] on button "Publish" at bounding box center [494, 9] width 38 height 12
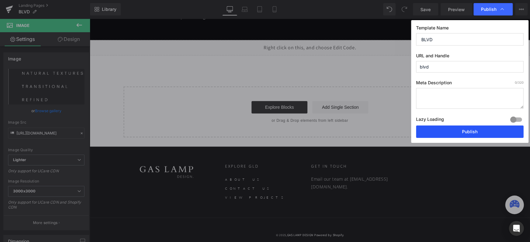
click at [459, 131] on button "Publish" at bounding box center [469, 132] width 107 height 12
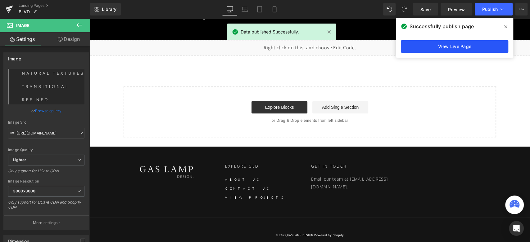
click at [442, 47] on link "View Live Page" at bounding box center [454, 46] width 107 height 12
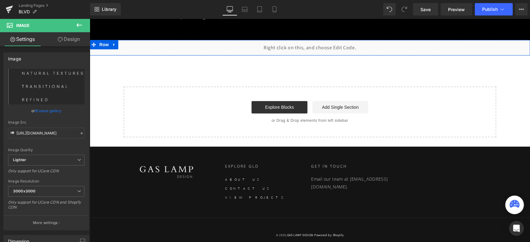
click at [316, 40] on div "Liquid" at bounding box center [310, 48] width 440 height 16
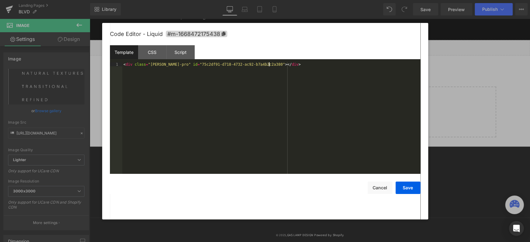
click at [225, 91] on div "< div class = "robin-pro" id = "75c2df91-d718-4732-ac92-b7a4b2c2a380" > </ div >" at bounding box center [271, 122] width 298 height 120
click at [409, 186] on button "Save" at bounding box center [408, 188] width 25 height 12
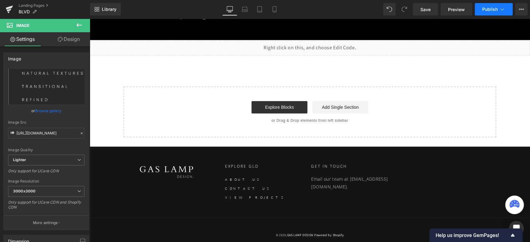
click at [484, 5] on button "Publish" at bounding box center [494, 9] width 38 height 12
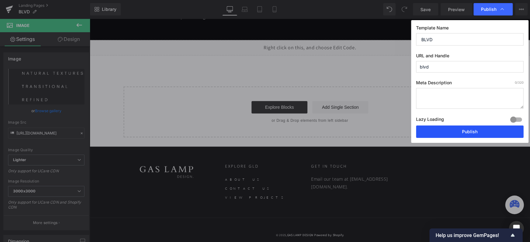
click at [446, 133] on button "Publish" at bounding box center [469, 132] width 107 height 12
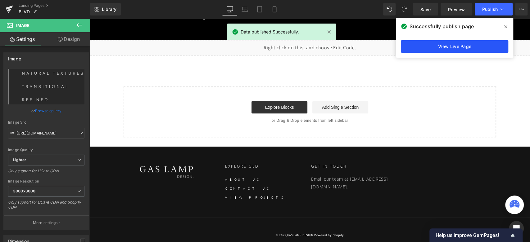
click at [474, 40] on link "View Live Page" at bounding box center [454, 46] width 107 height 12
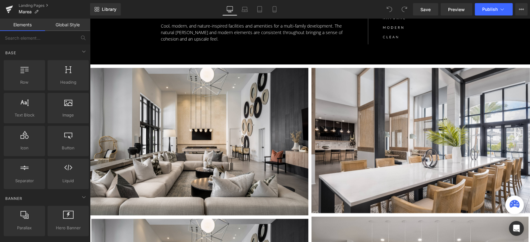
scroll to position [207, 0]
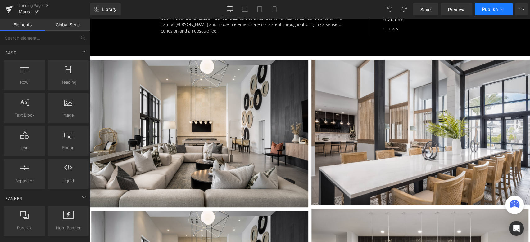
click at [487, 9] on span "Publish" at bounding box center [490, 9] width 16 height 5
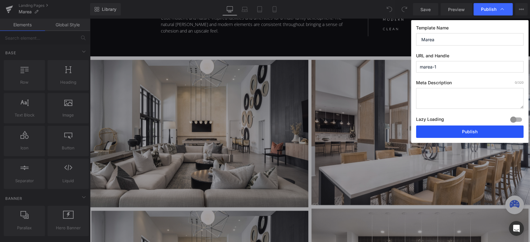
click at [468, 134] on button "Publish" at bounding box center [469, 132] width 107 height 12
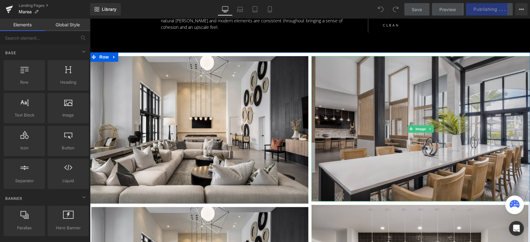
scroll to position [207, 0]
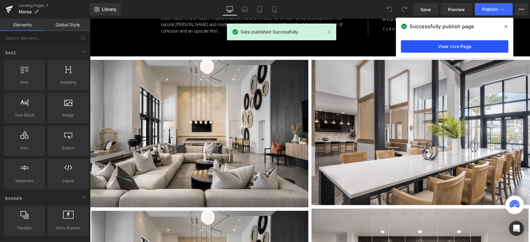
click at [425, 46] on link "View Live Page" at bounding box center [454, 46] width 107 height 12
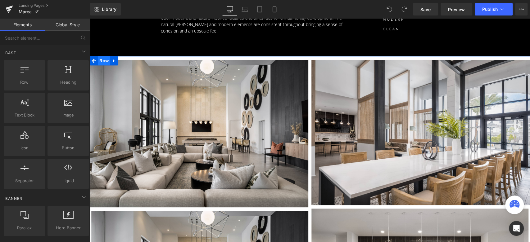
click at [101, 60] on span "Row" at bounding box center [104, 60] width 12 height 9
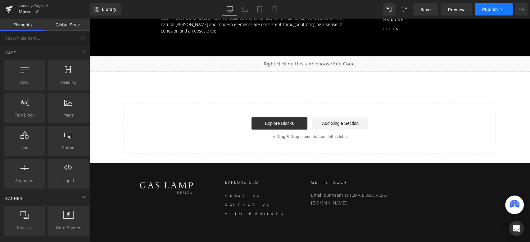
click at [484, 7] on span "Publish" at bounding box center [490, 9] width 16 height 5
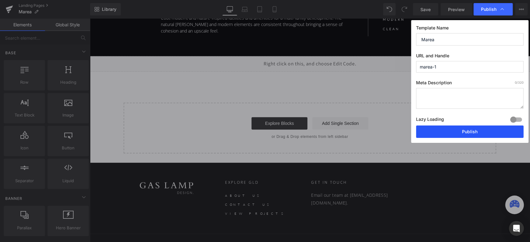
click at [450, 129] on button "Publish" at bounding box center [469, 132] width 107 height 12
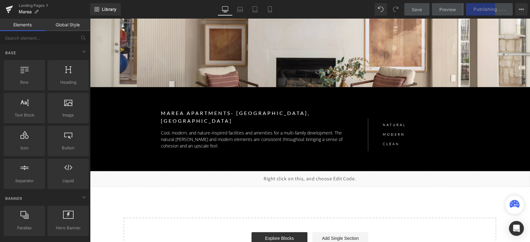
scroll to position [138, 0]
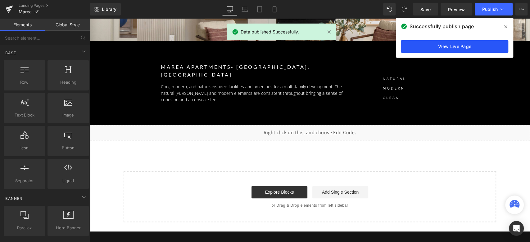
click at [450, 47] on link "View Live Page" at bounding box center [454, 46] width 107 height 12
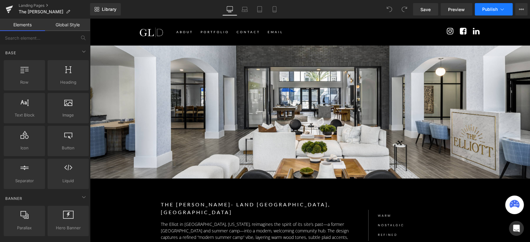
click at [482, 9] on button "Publish" at bounding box center [494, 9] width 38 height 12
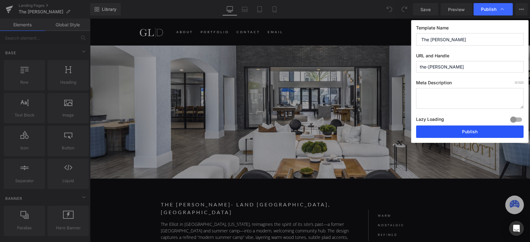
click at [447, 131] on button "Publish" at bounding box center [469, 132] width 107 height 12
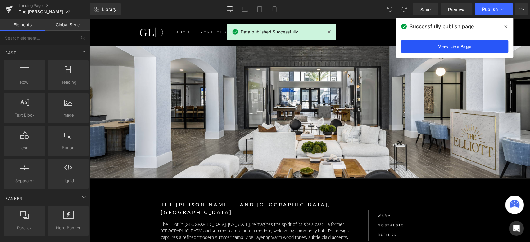
click at [414, 49] on link "View Live Page" at bounding box center [454, 46] width 107 height 12
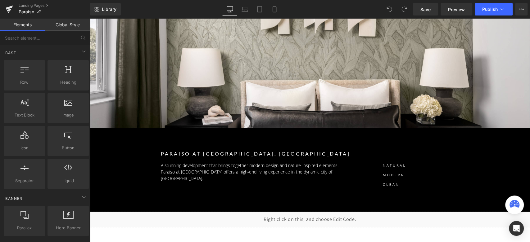
scroll to position [55, 0]
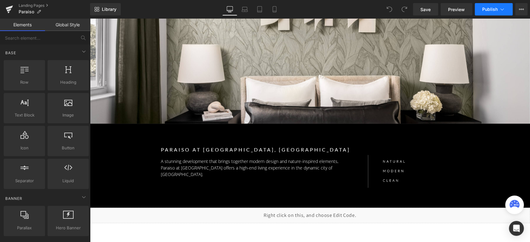
click at [485, 12] on button "Publish" at bounding box center [494, 9] width 38 height 12
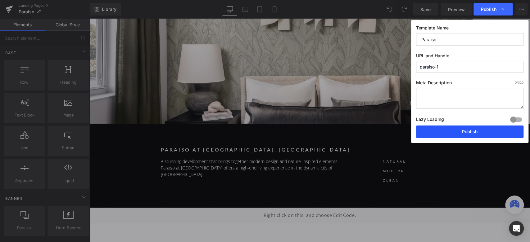
click at [453, 128] on button "Publish" at bounding box center [469, 132] width 107 height 12
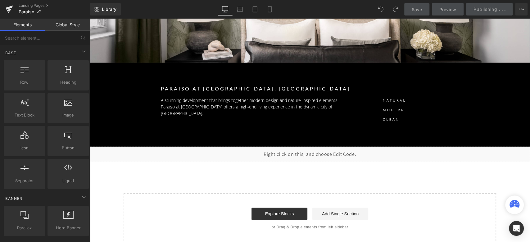
scroll to position [159, 0]
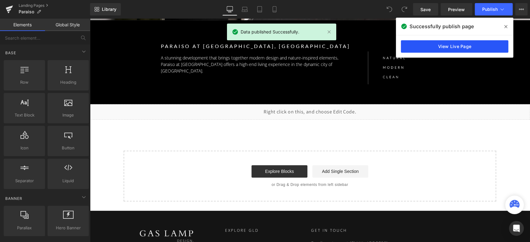
click at [432, 43] on link "View Live Page" at bounding box center [454, 46] width 107 height 12
